Goal: Check status: Check status

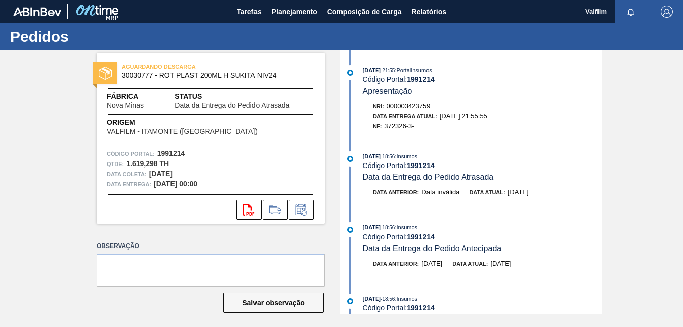
click at [24, 152] on div "AGUARDANDO DESCARGA 30030777 - ROT PLAST 200ML H SUKITA NIV24 Fábrica Nova Mina…" at bounding box center [341, 182] width 683 height 264
